Goal: Information Seeking & Learning: Compare options

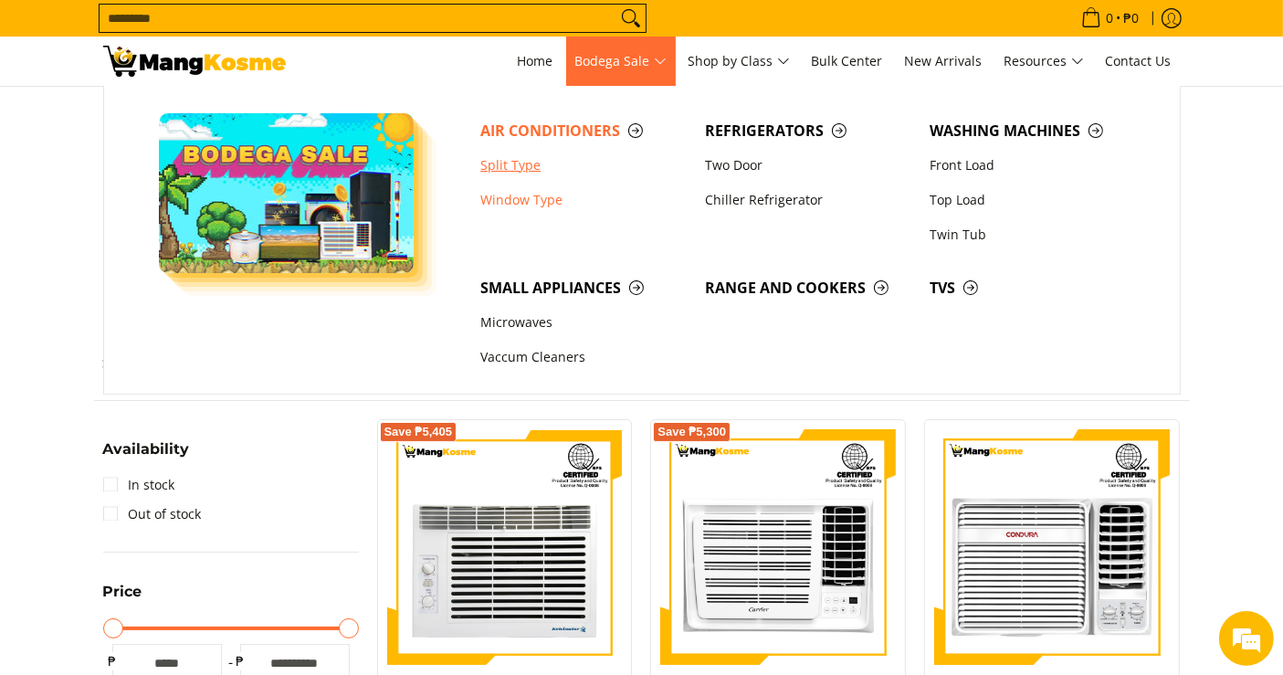
drag, startPoint x: 526, startPoint y: 165, endPoint x: 516, endPoint y: 155, distance: 14.2
click at [526, 165] on link "Split Type" at bounding box center [583, 165] width 225 height 35
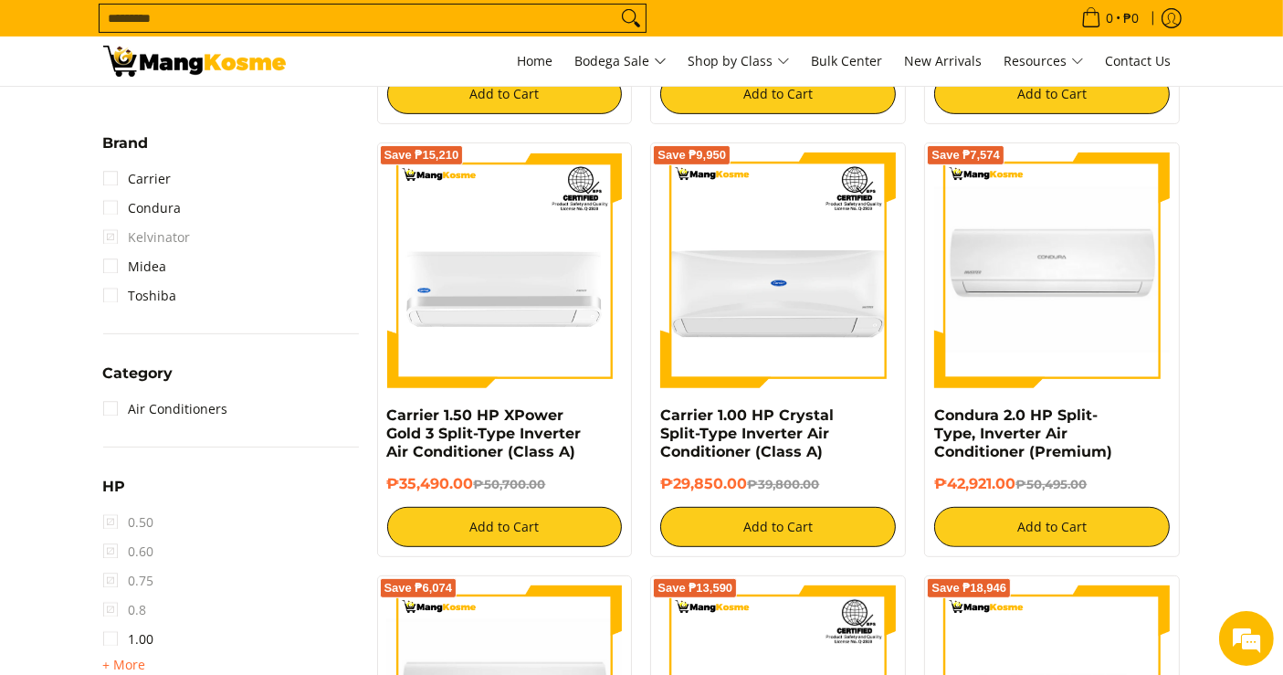
scroll to position [1015, 0]
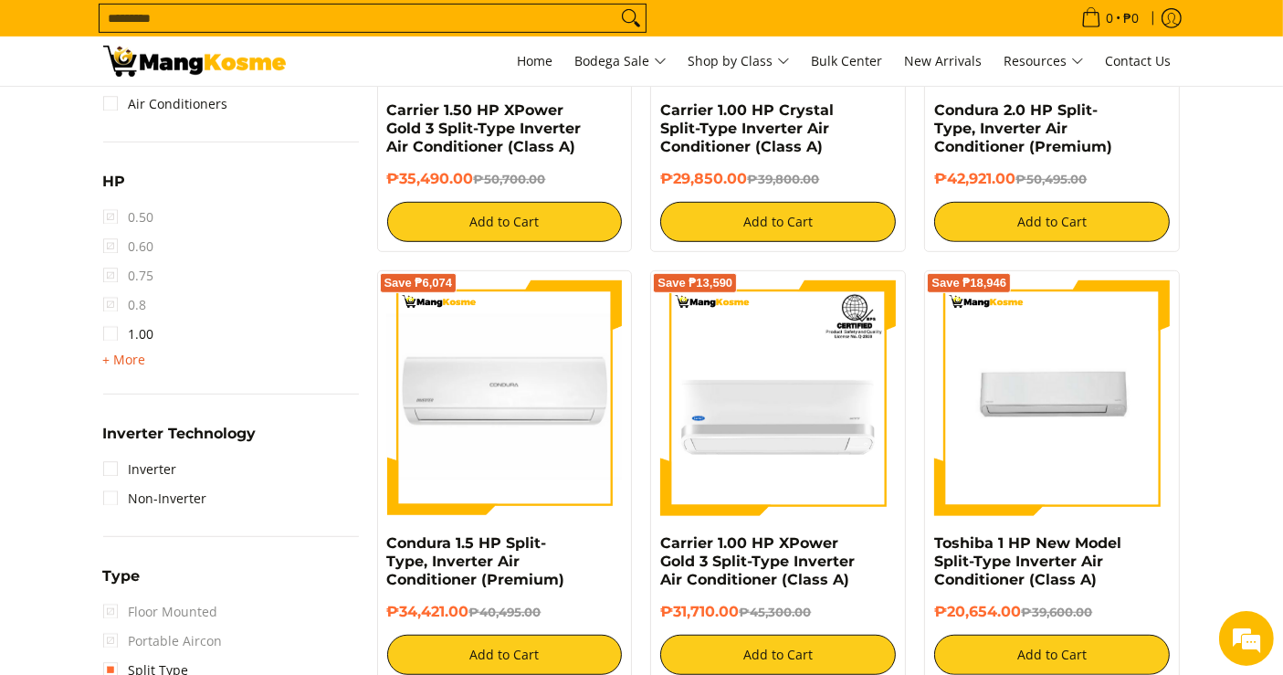
click at [135, 358] on span "+ More" at bounding box center [124, 360] width 43 height 15
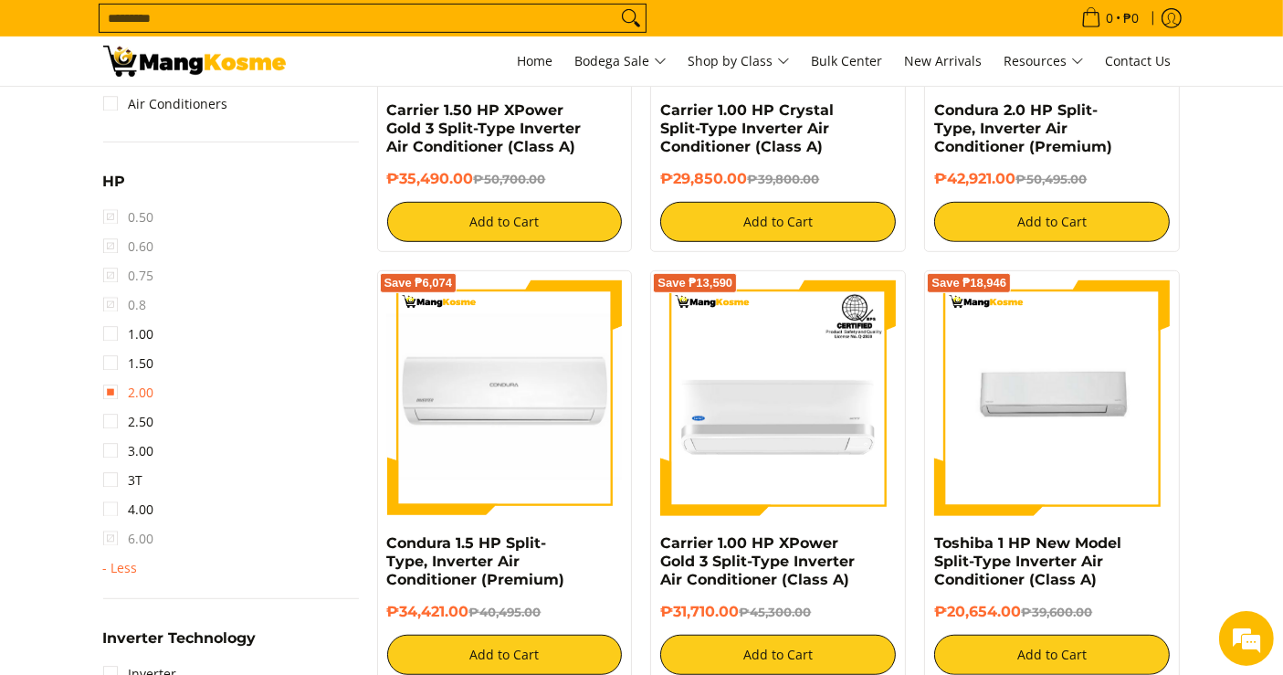
click at [145, 389] on link "2.00" at bounding box center [128, 392] width 51 height 29
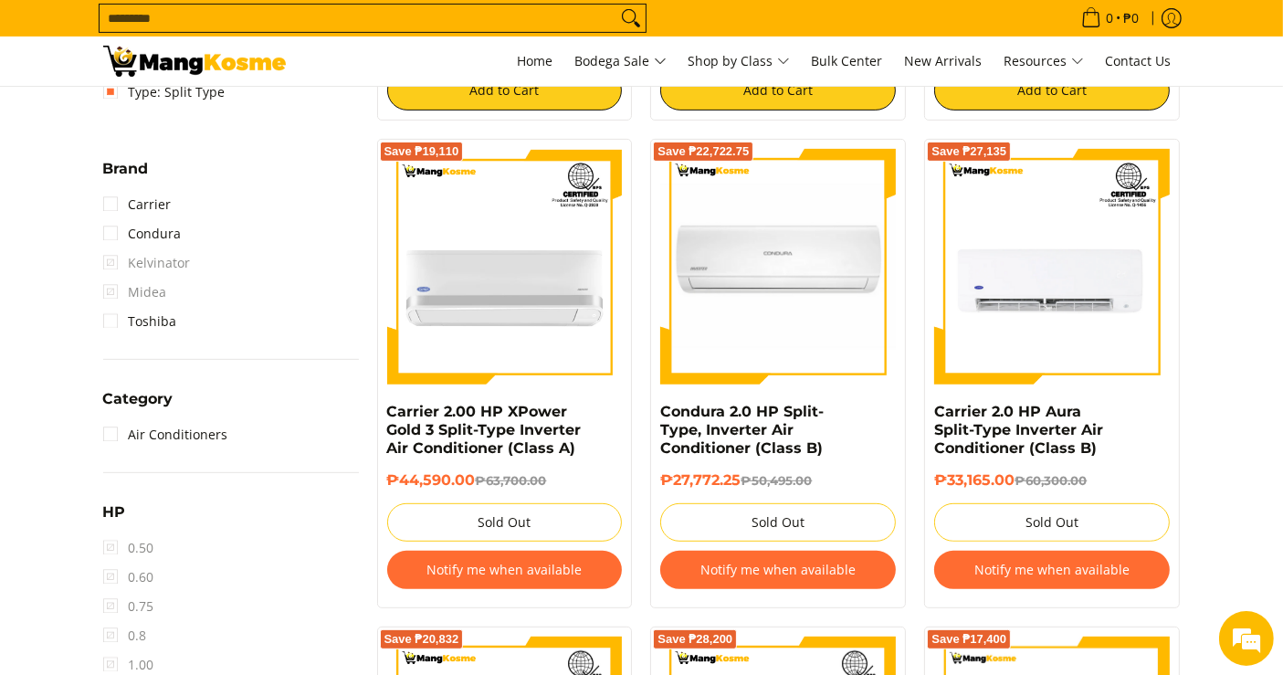
scroll to position [670, 0]
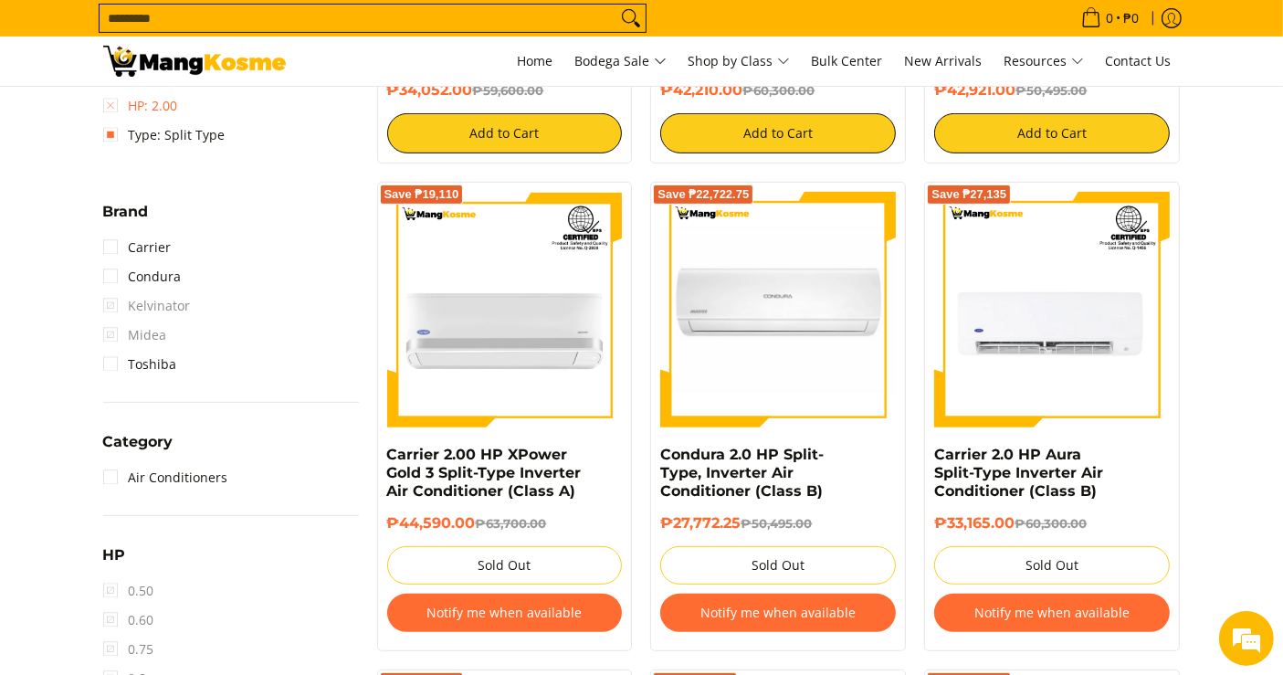
click at [112, 102] on link "HP: 2.00" at bounding box center [140, 105] width 75 height 29
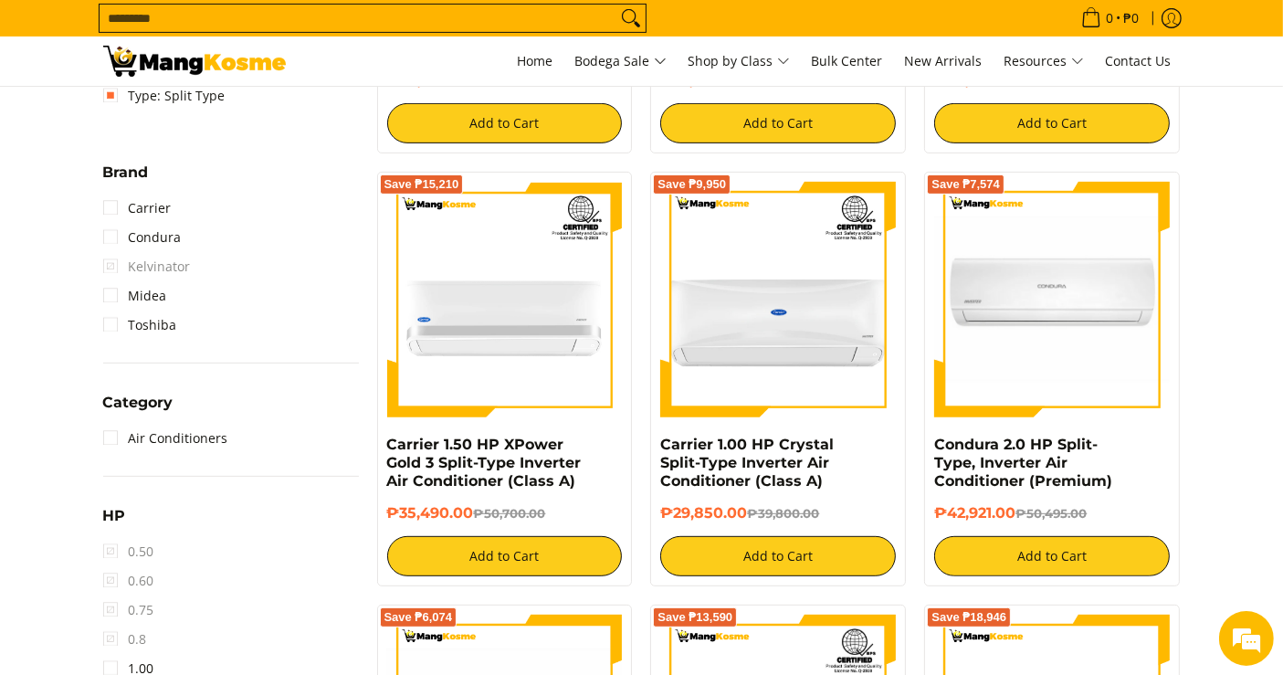
scroll to position [764, 0]
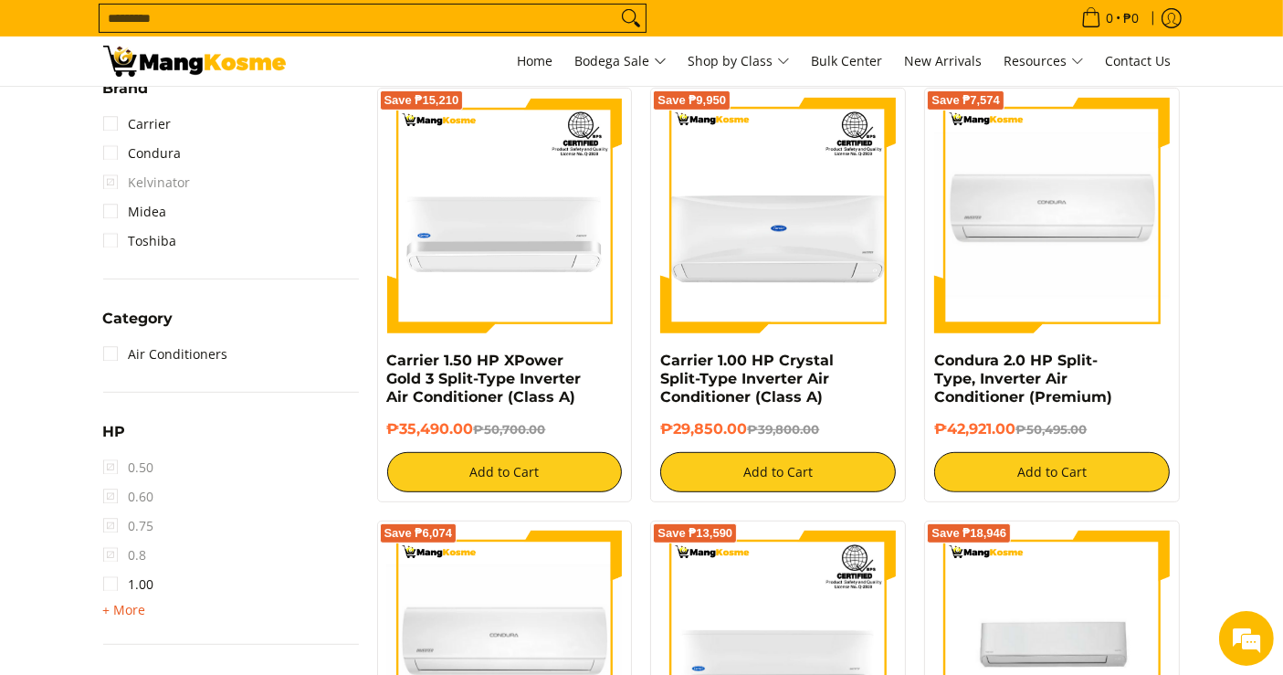
click at [132, 604] on span "+ More" at bounding box center [124, 610] width 43 height 15
click at [148, 663] on link "2.50" at bounding box center [128, 672] width 51 height 29
